Goal: Use online tool/utility: Utilize a website feature to perform a specific function

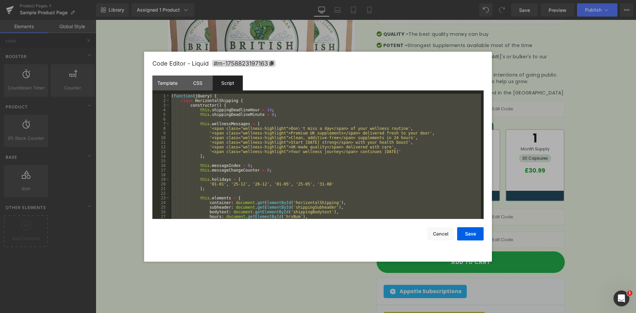
click at [255, 177] on div "( function ( jQuery ) { class HorizontalShipping { constructor ( ) { this . shi…" at bounding box center [325, 156] width 311 height 125
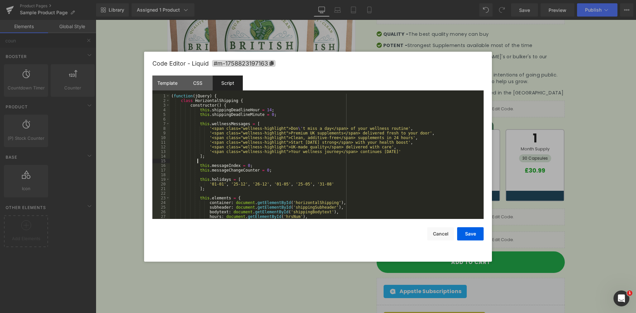
click at [315, 159] on div "( function ( jQuery ) { class HorizontalShipping { constructor ( ) { this . shi…" at bounding box center [325, 161] width 311 height 135
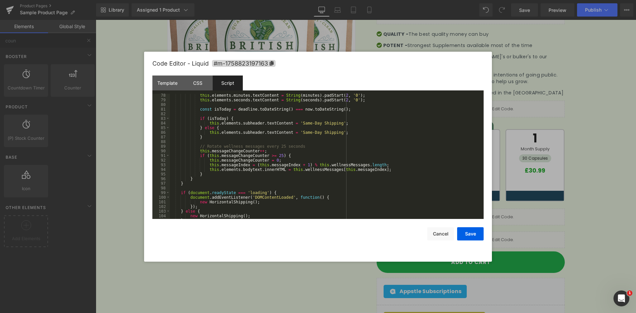
scroll to position [366, 0]
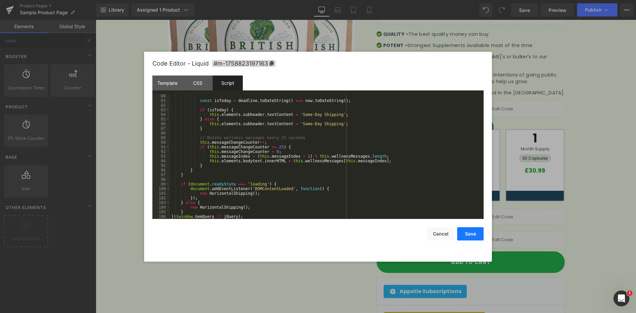
click at [476, 235] on button "Save" at bounding box center [470, 233] width 27 height 13
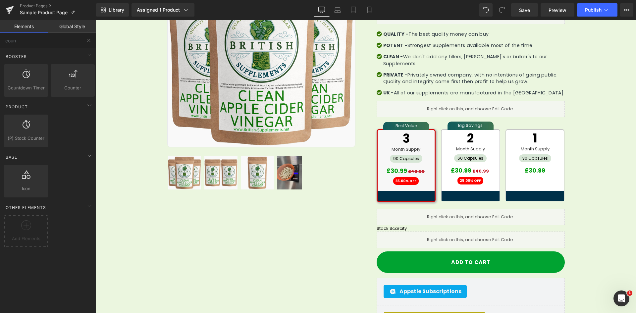
drag, startPoint x: 173, startPoint y: 6, endPoint x: 146, endPoint y: 71, distance: 70.3
click at [146, 71] on div "Sale Off (P) Image Row 32px" at bounding box center [366, 175] width 540 height 465
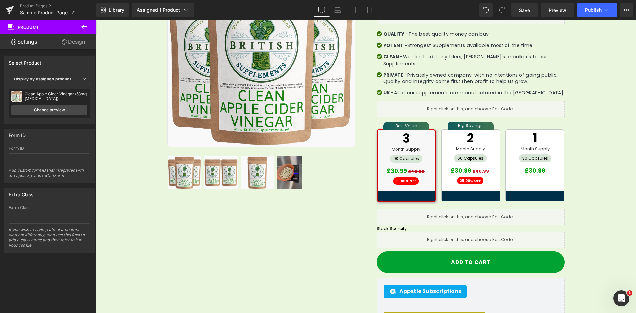
drag, startPoint x: 169, startPoint y: 304, endPoint x: 100, endPoint y: 291, distance: 69.8
click at [126, 294] on div "Sale Off (P) Image Row 32px" at bounding box center [366, 175] width 540 height 465
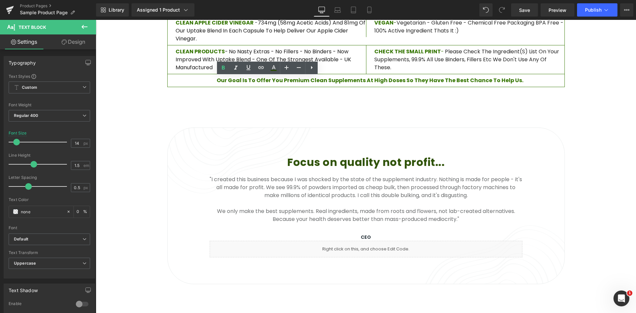
scroll to position [497, 0]
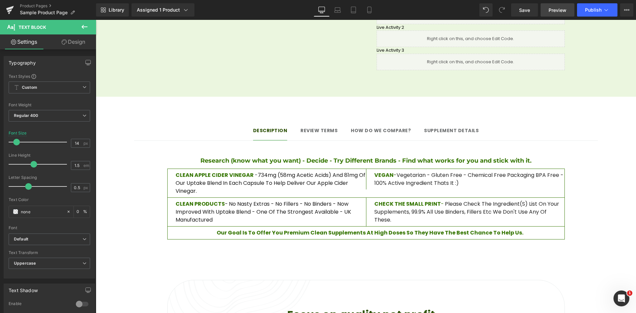
click at [566, 9] on span "Preview" at bounding box center [558, 10] width 18 height 7
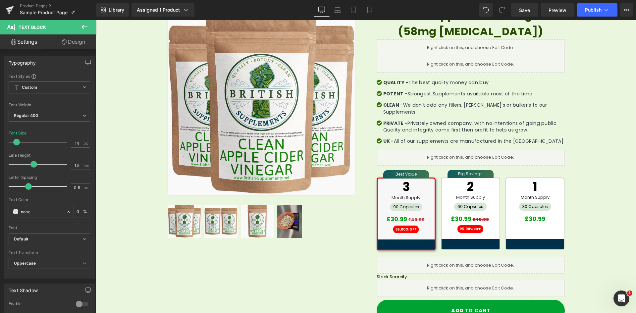
scroll to position [99, 0]
